Goal: Browse casually: Explore the website without a specific task or goal

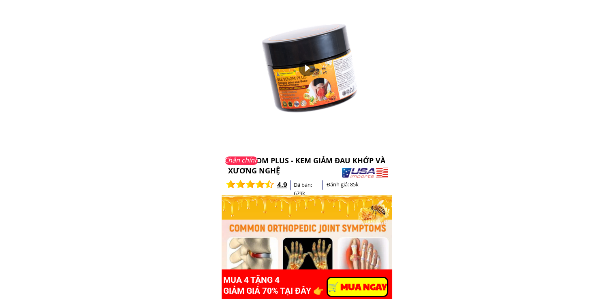
scroll to position [648, 0]
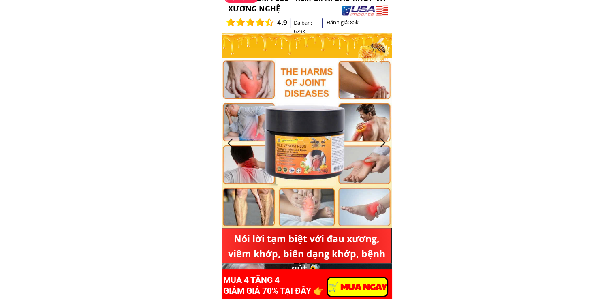
click at [229, 146] on div at bounding box center [230, 142] width 13 height 13
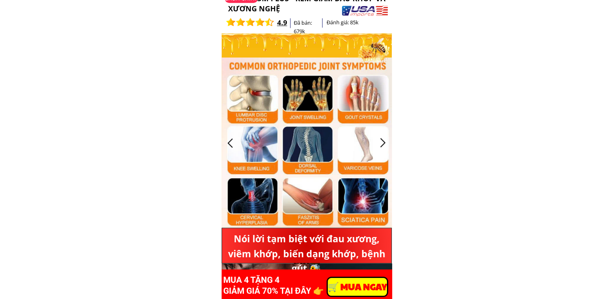
click at [378, 147] on div at bounding box center [382, 142] width 13 height 13
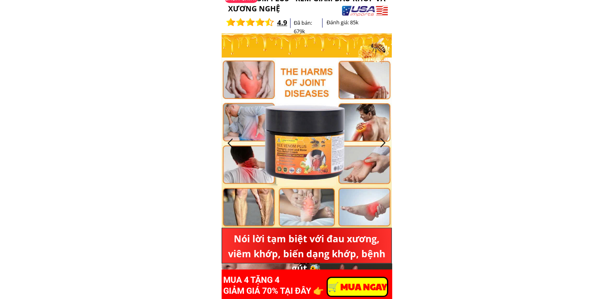
click at [378, 147] on div at bounding box center [382, 142] width 13 height 13
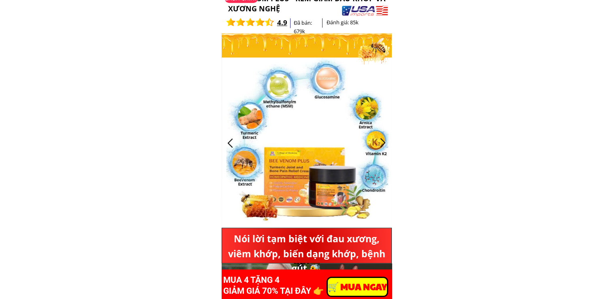
click at [378, 147] on div at bounding box center [382, 142] width 13 height 13
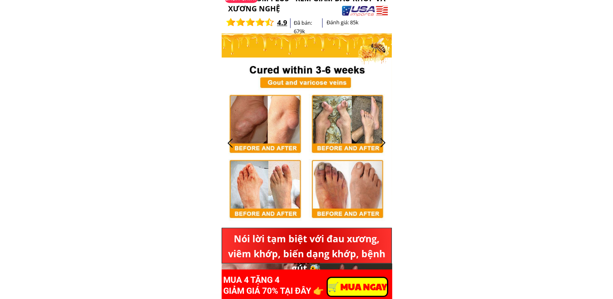
click at [378, 147] on div at bounding box center [382, 142] width 13 height 13
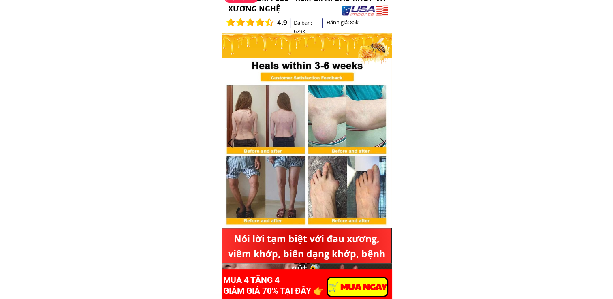
click at [378, 147] on div at bounding box center [382, 142] width 13 height 13
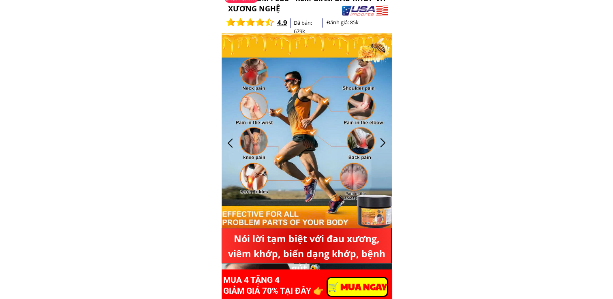
click at [378, 147] on div at bounding box center [382, 142] width 13 height 13
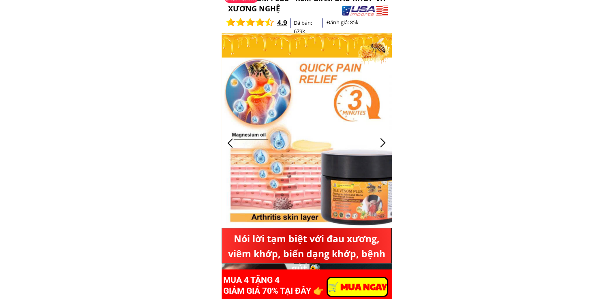
click at [378, 147] on div at bounding box center [382, 142] width 13 height 13
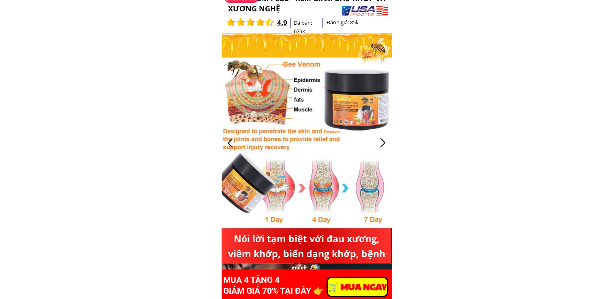
click at [378, 147] on div at bounding box center [382, 142] width 13 height 13
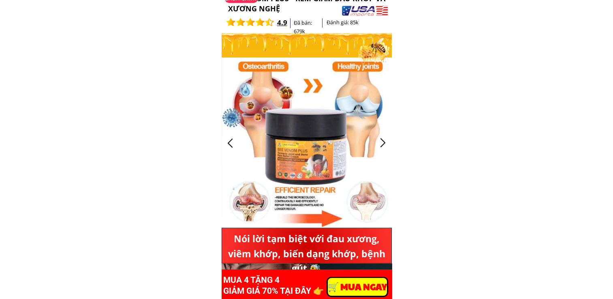
click at [378, 147] on div at bounding box center [382, 142] width 13 height 13
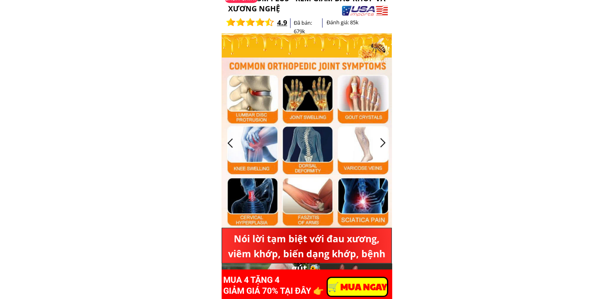
click at [384, 145] on div at bounding box center [382, 142] width 13 height 13
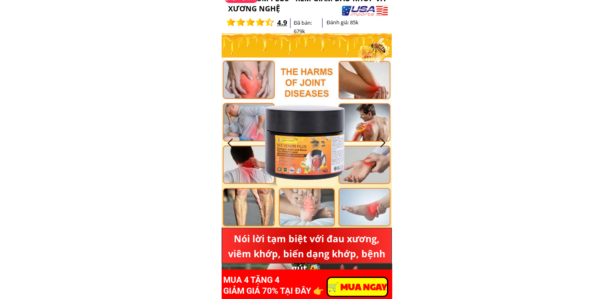
click at [384, 145] on div at bounding box center [382, 142] width 13 height 13
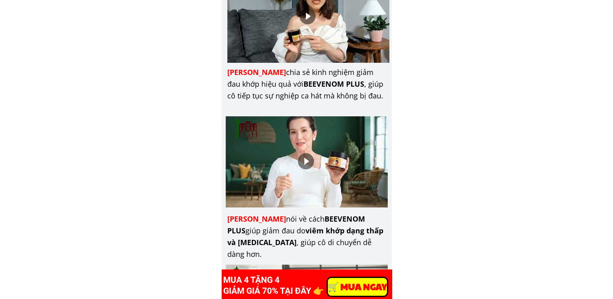
scroll to position [3241, 0]
click at [312, 163] on div at bounding box center [306, 161] width 16 height 16
click at [232, 182] on div at bounding box center [307, 161] width 162 height 91
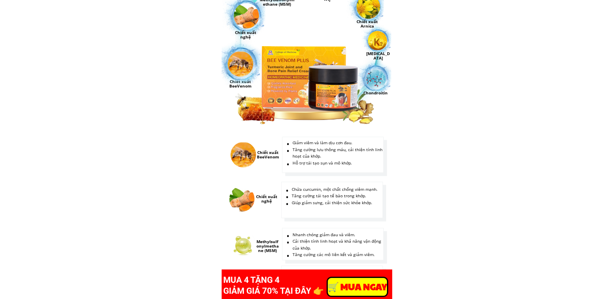
scroll to position [4214, 0]
